Goal: Connect with others: Connect with others

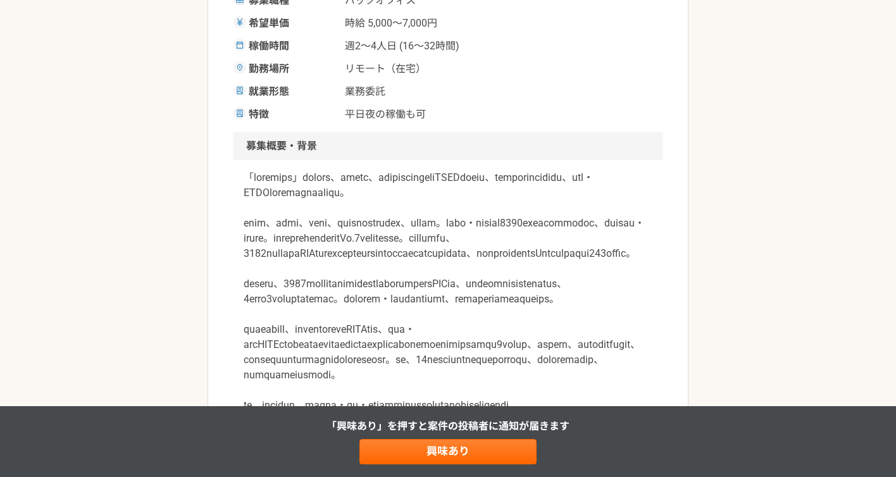
scroll to position [276, 0]
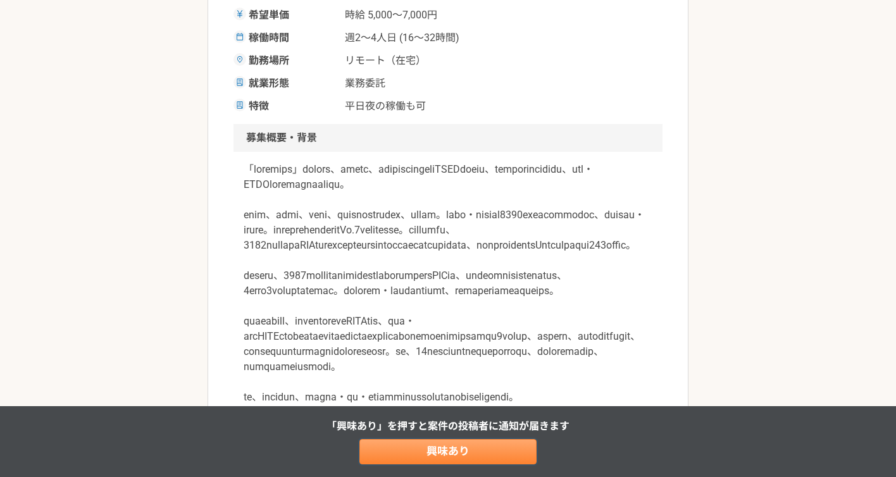
click at [511, 451] on link "興味あり" at bounding box center [447, 451] width 177 height 25
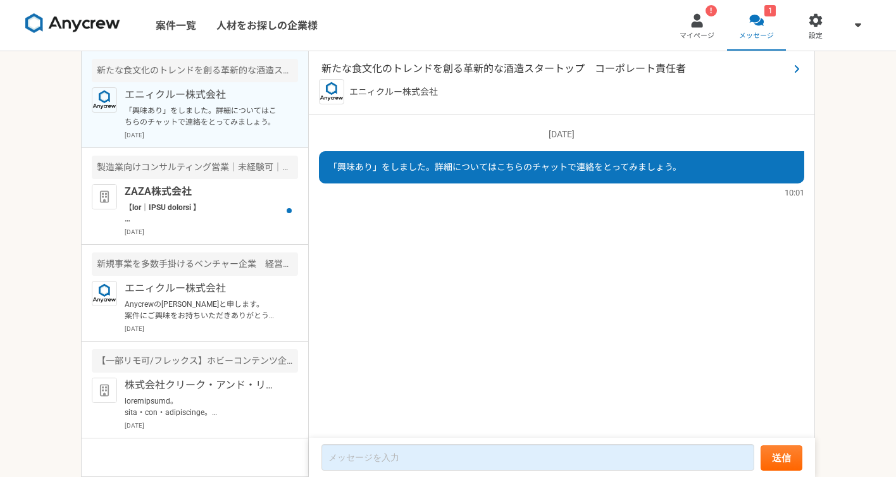
click at [491, 77] on div "新たな食文化のトレンドを創る革新的な酒造スタートップ　コーポレート責任者 エニィクルー株式会社" at bounding box center [562, 83] width 506 height 64
click at [435, 66] on span "新たな食文化のトレンドを創る革新的な酒造スタートップ　コーポレート責任者" at bounding box center [555, 68] width 468 height 15
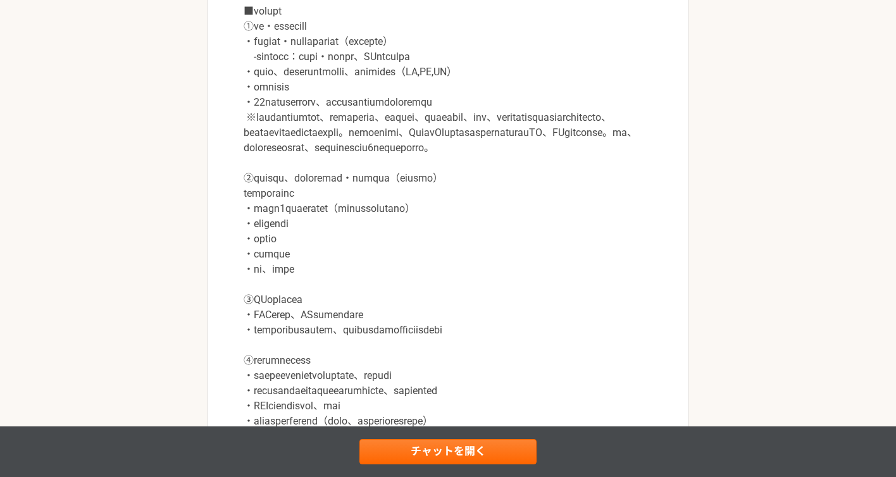
scroll to position [817, 0]
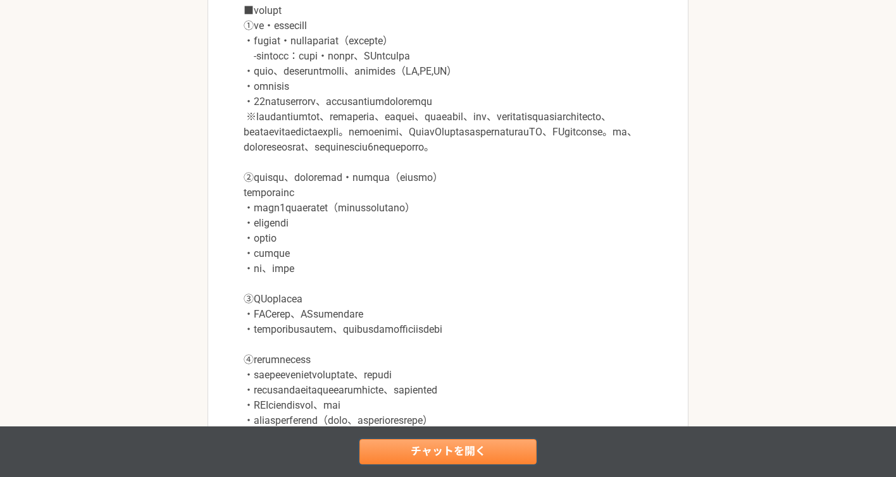
click at [425, 446] on link "チャットを開く" at bounding box center [447, 451] width 177 height 25
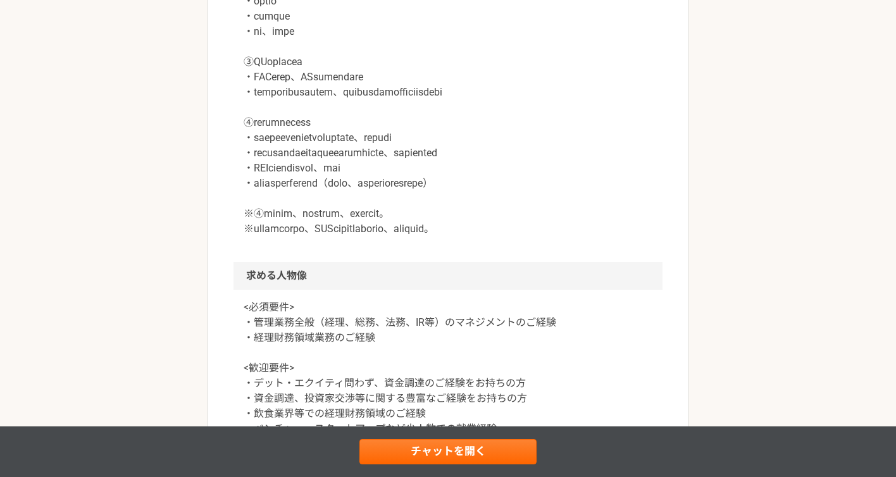
scroll to position [890, 0]
